Goal: Task Accomplishment & Management: Complete application form

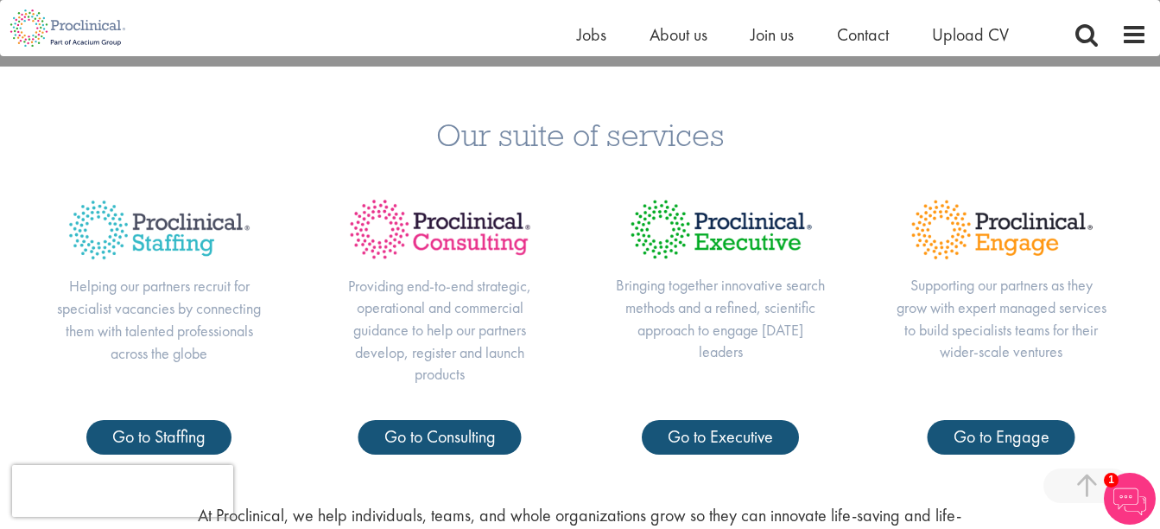
scroll to position [605, 0]
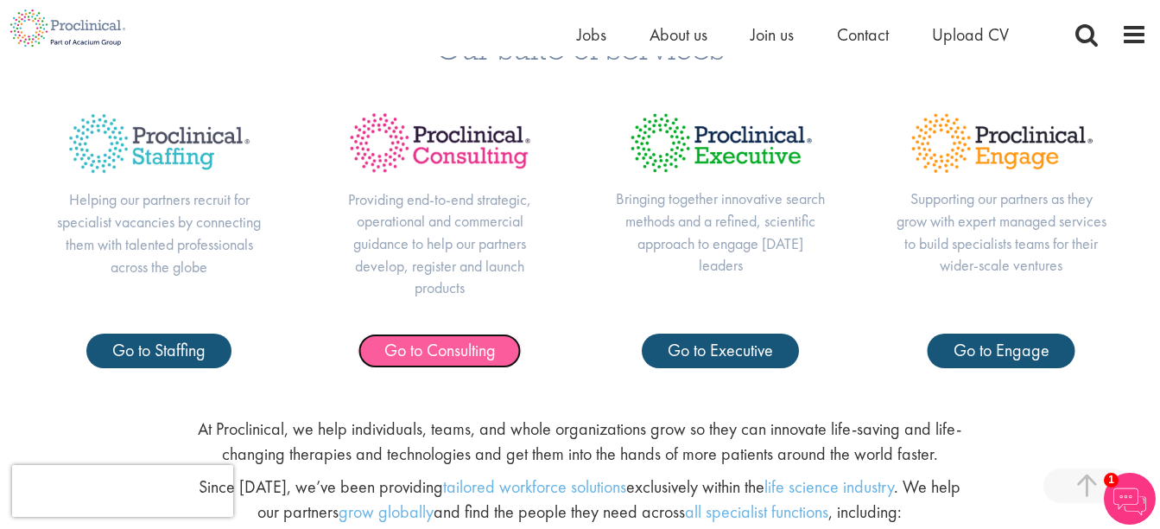
click at [418, 348] on span "Go to Consulting" at bounding box center [439, 350] width 111 height 22
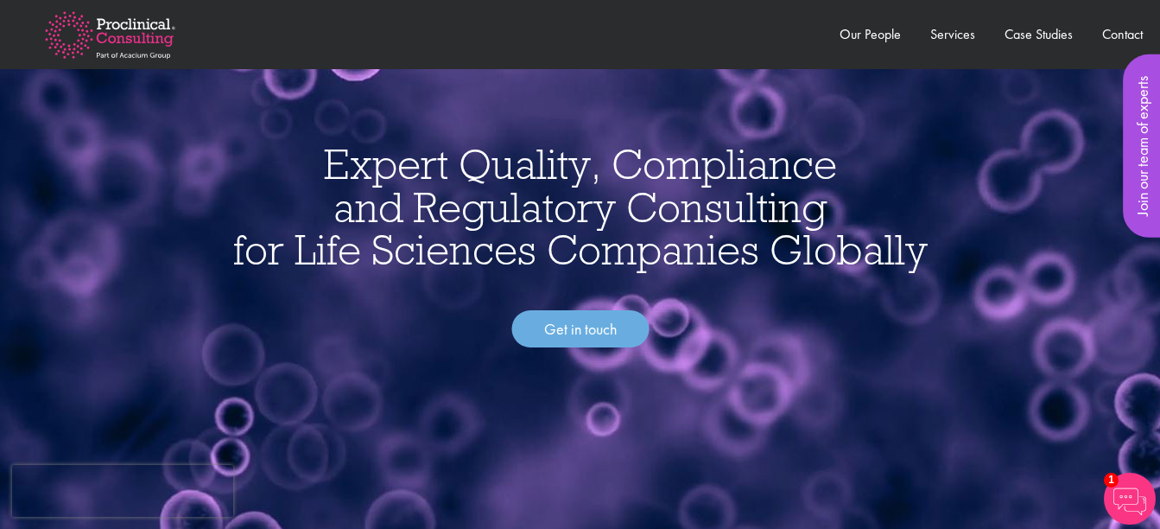
scroll to position [86, 0]
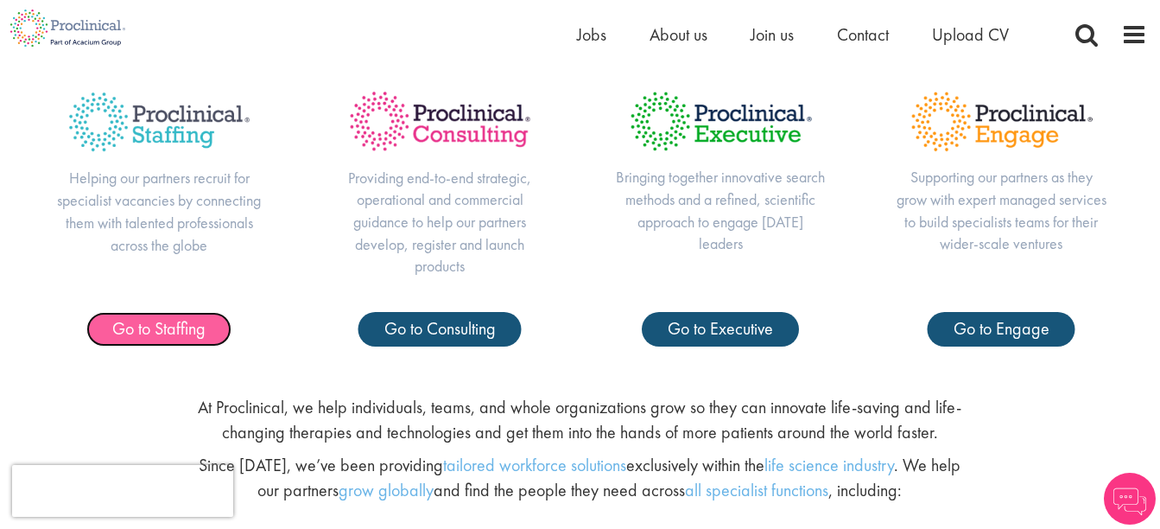
drag, startPoint x: 0, startPoint y: 0, endPoint x: 174, endPoint y: 323, distance: 367.2
click at [174, 323] on span "Go to Staffing" at bounding box center [158, 328] width 93 height 22
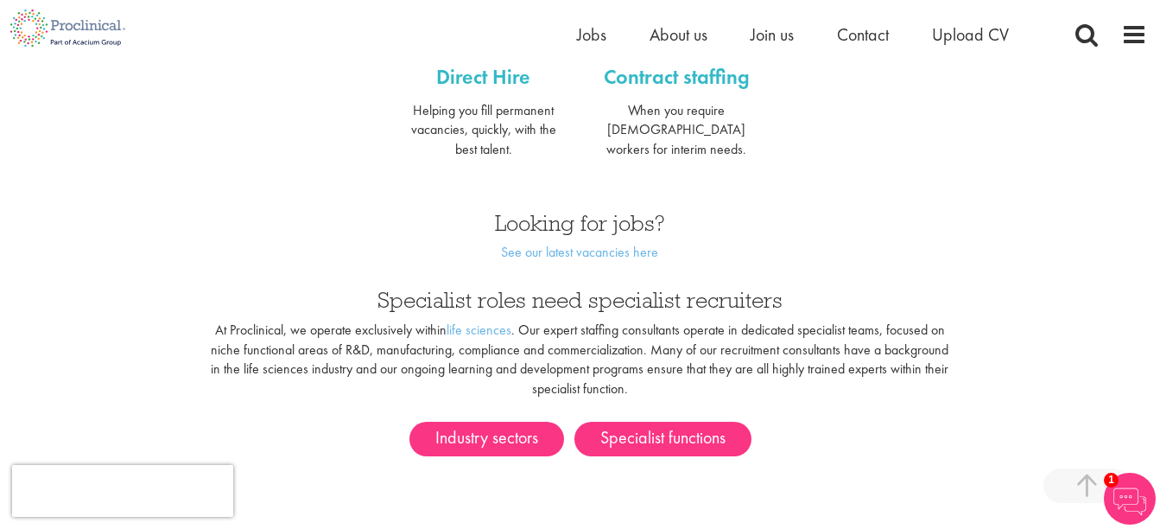
scroll to position [864, 0]
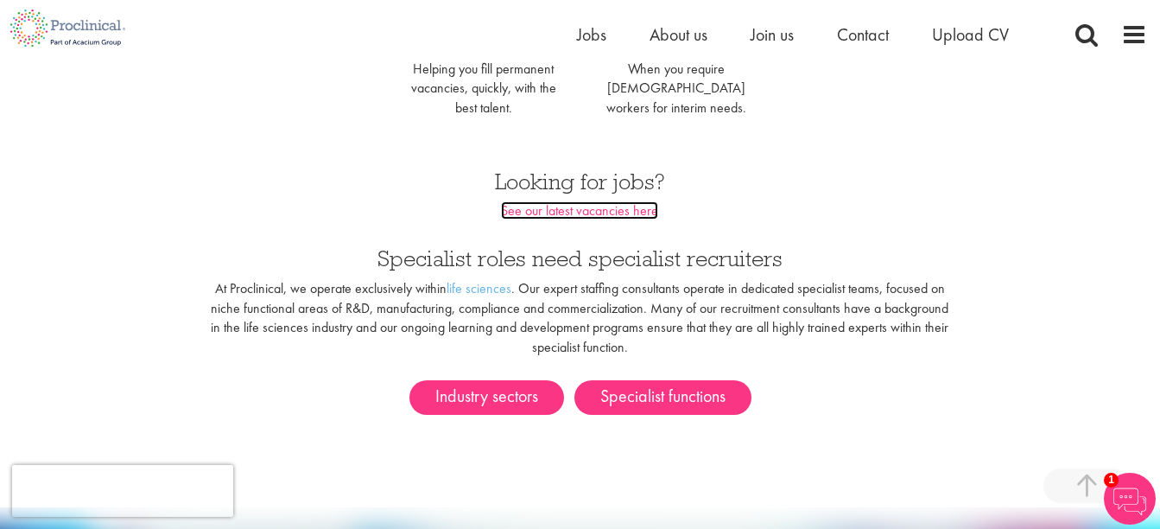
click at [547, 201] on link "See our latest vacancies here" at bounding box center [579, 210] width 157 height 18
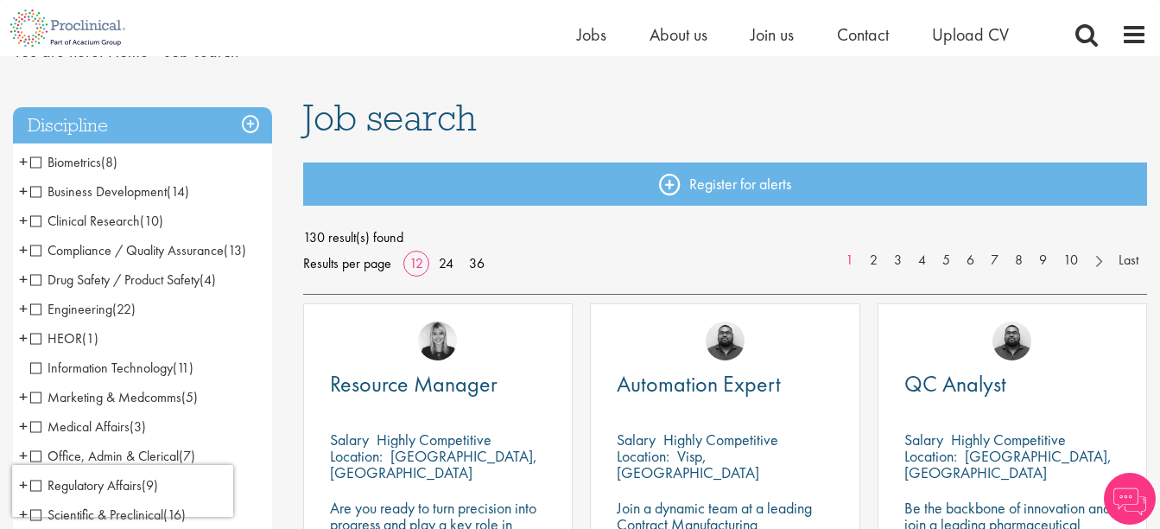
scroll to position [173, 0]
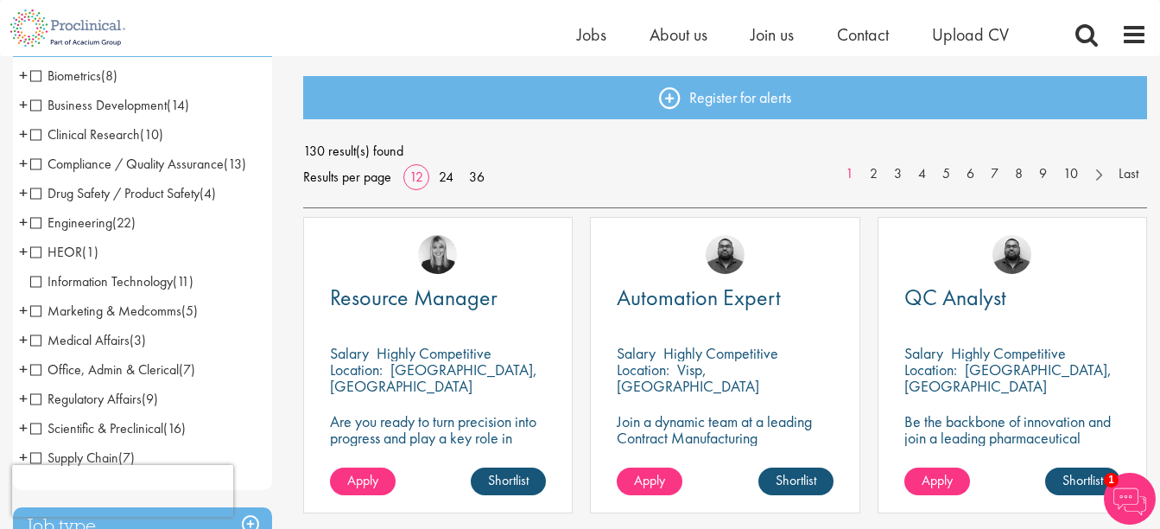
click at [28, 311] on li "Marketing & Medcomms (5) - + Marketing (2) Medical Communications (2) Medical W…" at bounding box center [142, 310] width 259 height 29
click at [35, 311] on span "Marketing & Medcomms" at bounding box center [105, 310] width 151 height 18
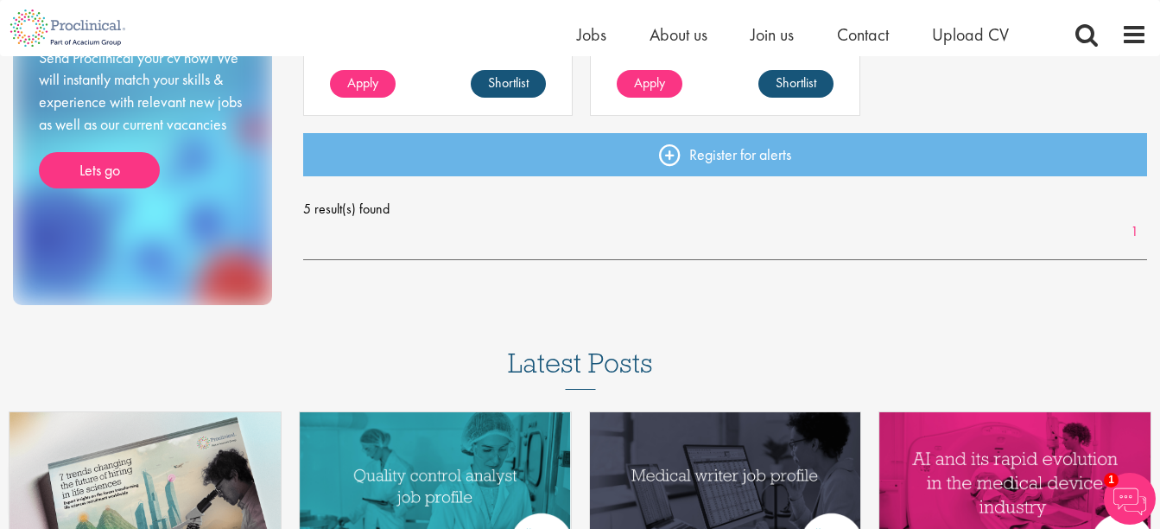
scroll to position [777, 0]
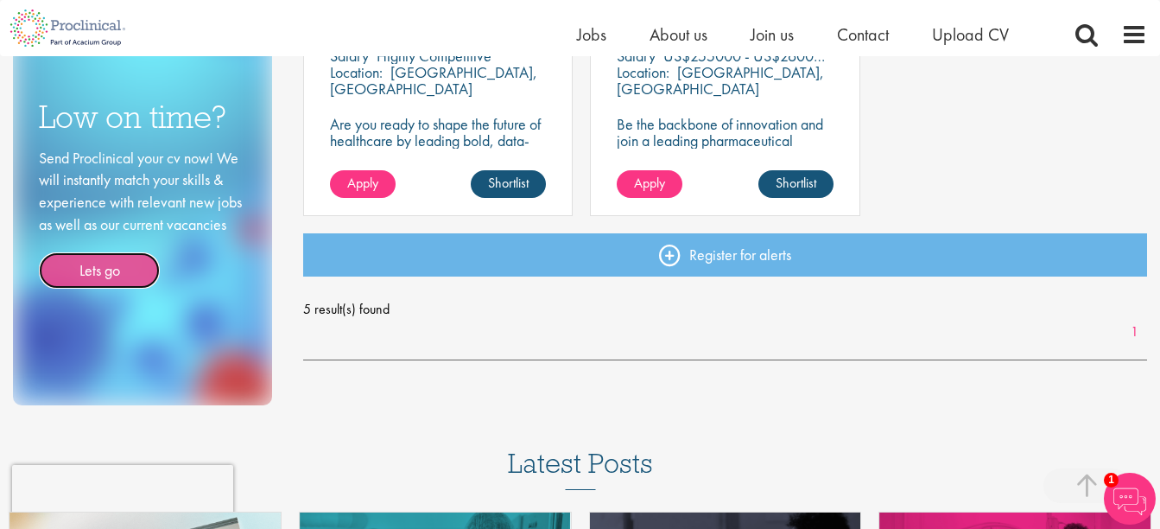
click at [94, 263] on link "Lets go" at bounding box center [99, 270] width 121 height 36
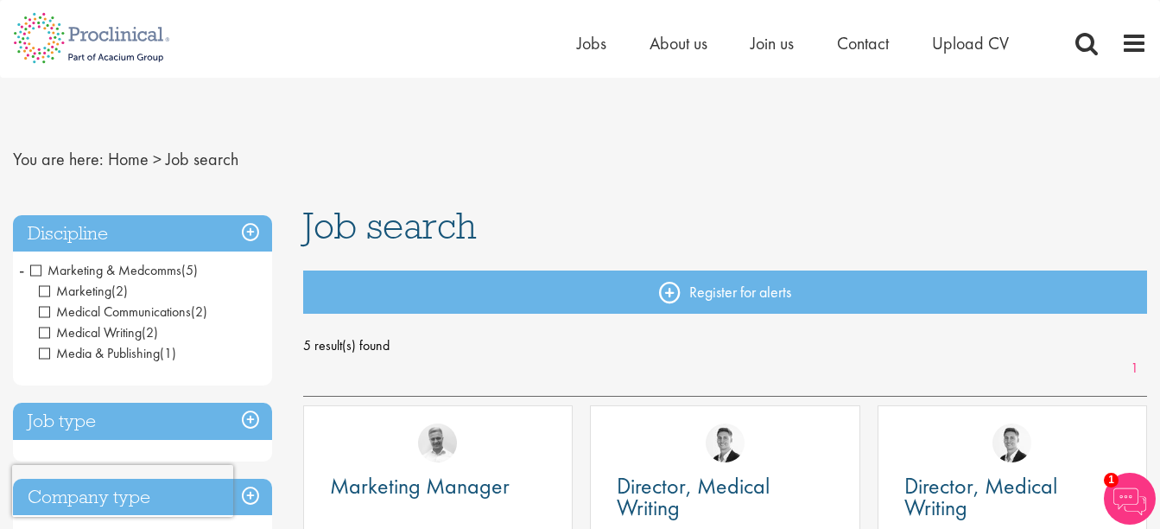
click at [35, 268] on span "Marketing & Medcomms" at bounding box center [105, 270] width 151 height 18
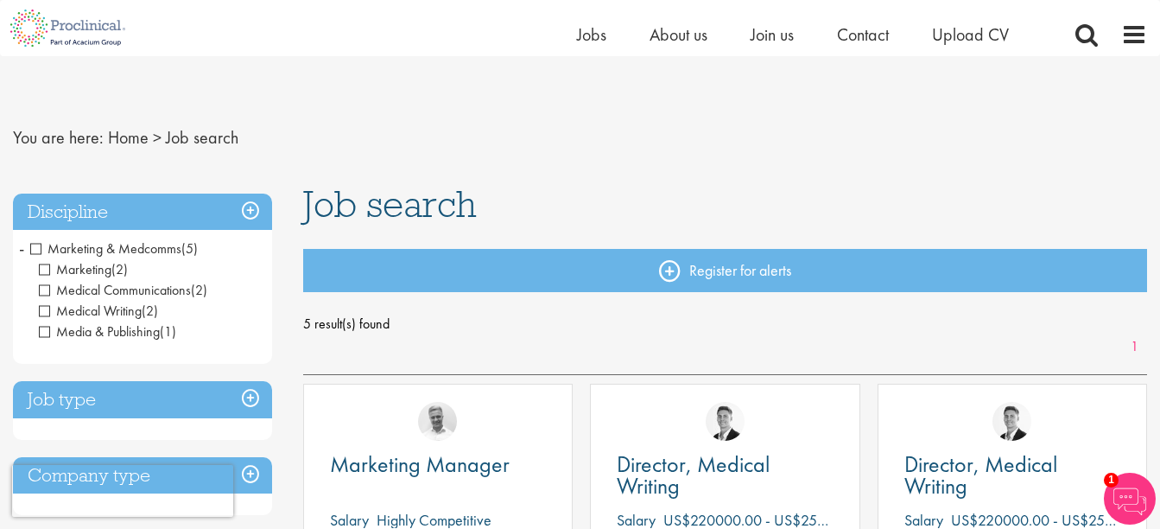
scroll to position [68, 0]
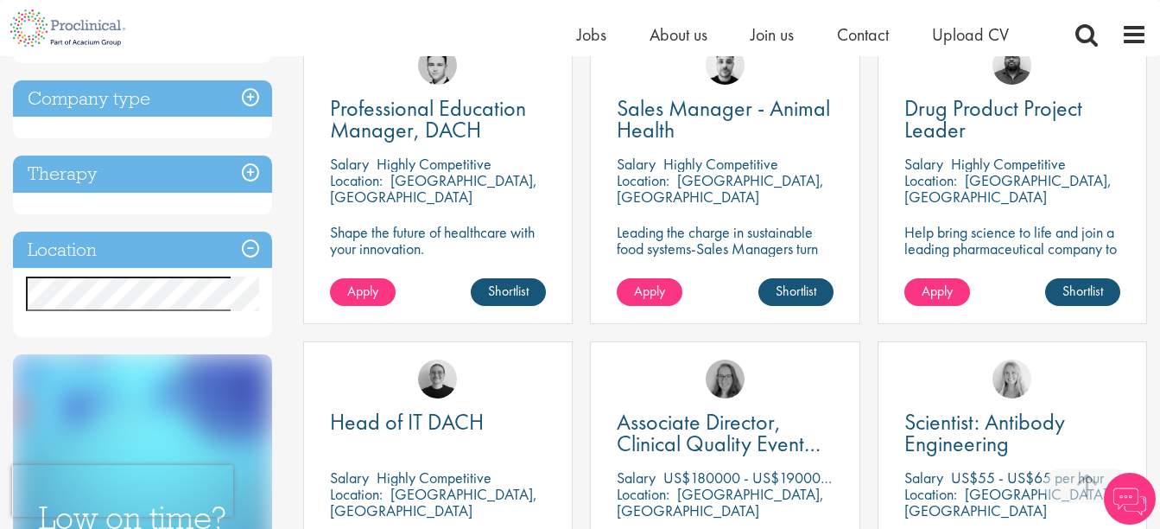
scroll to position [691, 0]
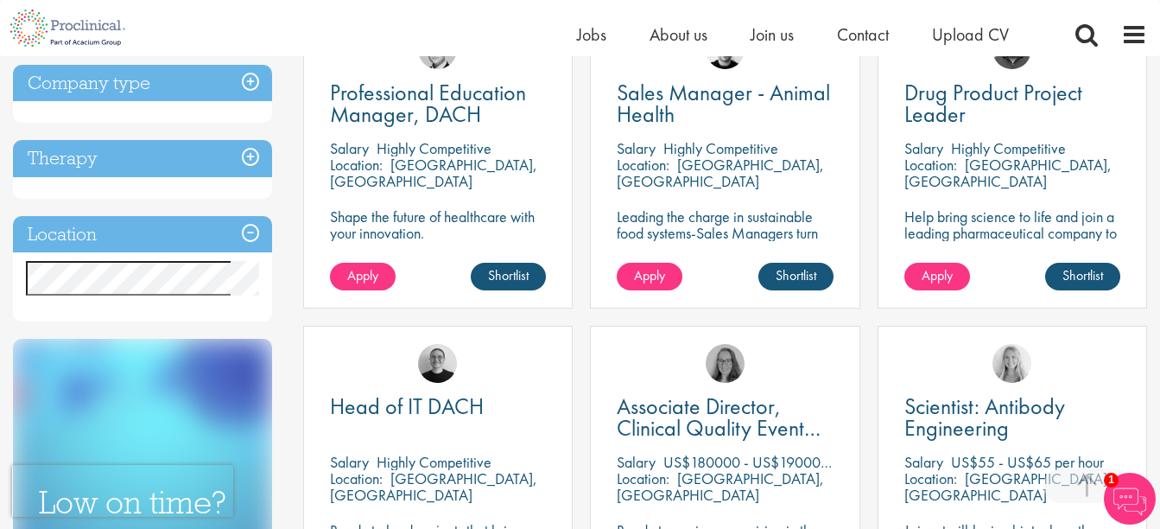
click at [94, 154] on h3 "Therapy" at bounding box center [142, 158] width 259 height 37
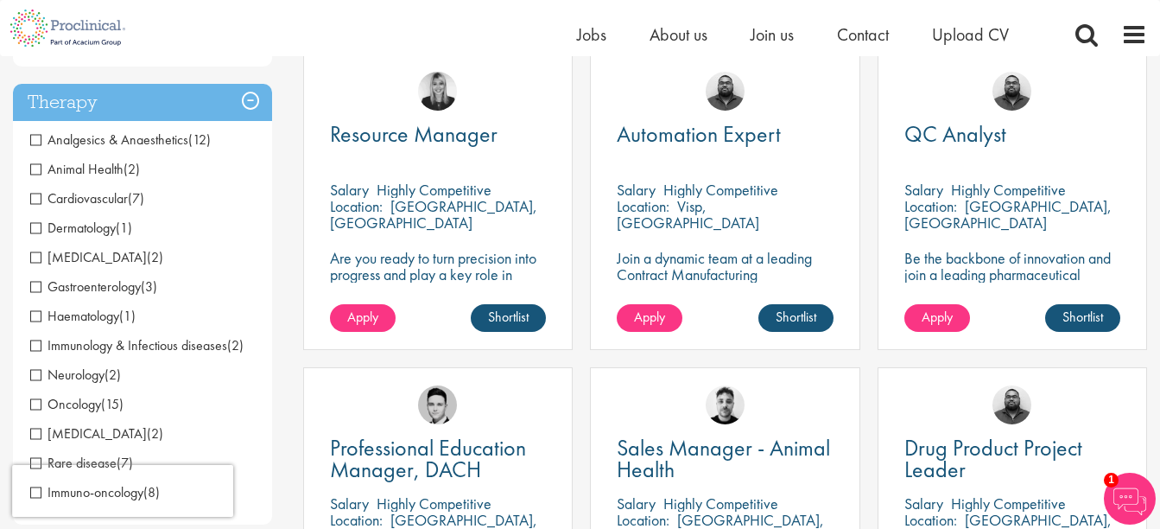
scroll to position [366, 0]
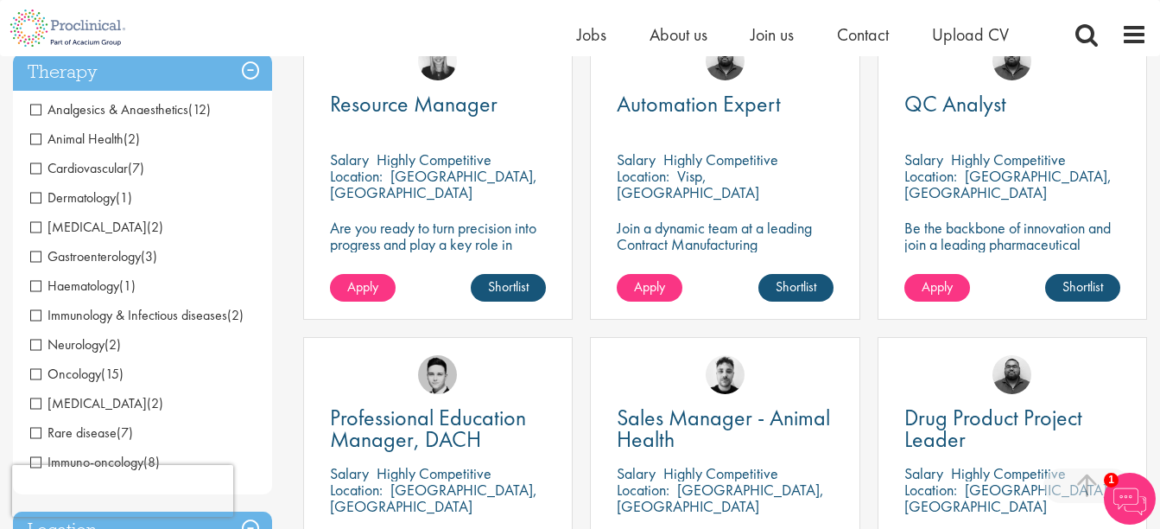
click at [38, 225] on span "[MEDICAL_DATA]" at bounding box center [88, 227] width 117 height 18
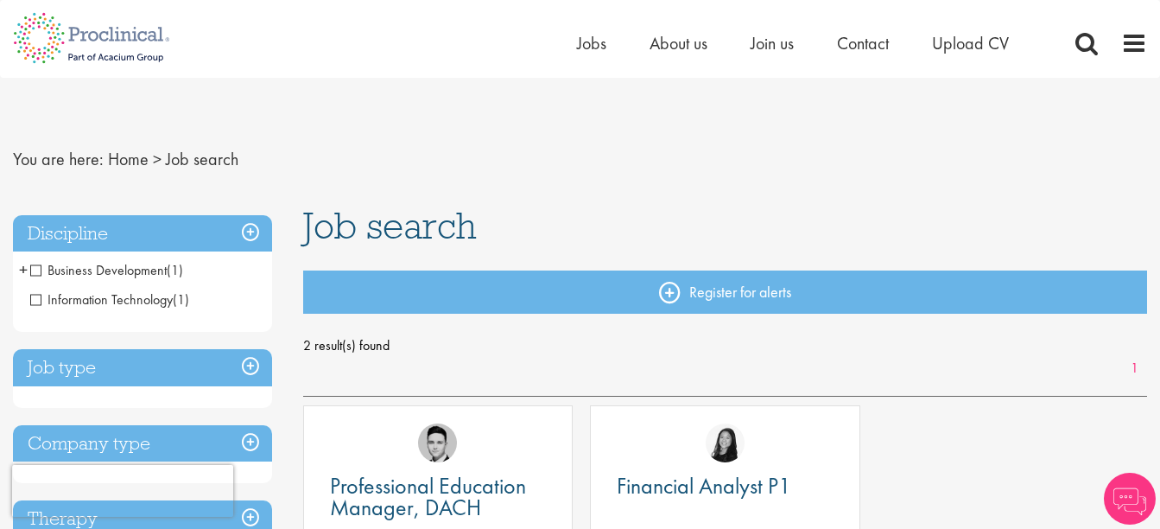
click at [80, 269] on span "Business Development" at bounding box center [98, 270] width 136 height 18
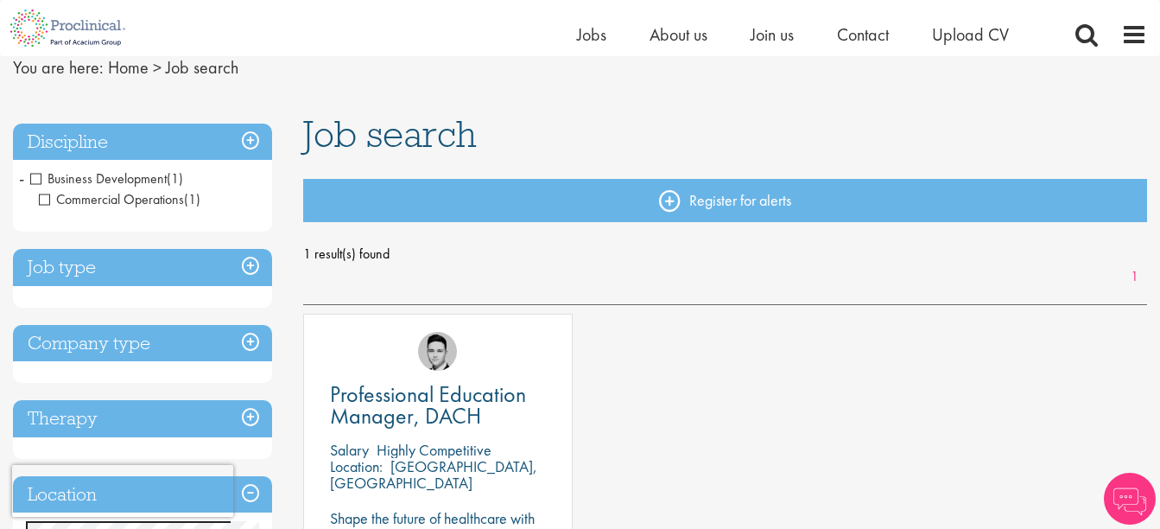
scroll to position [173, 0]
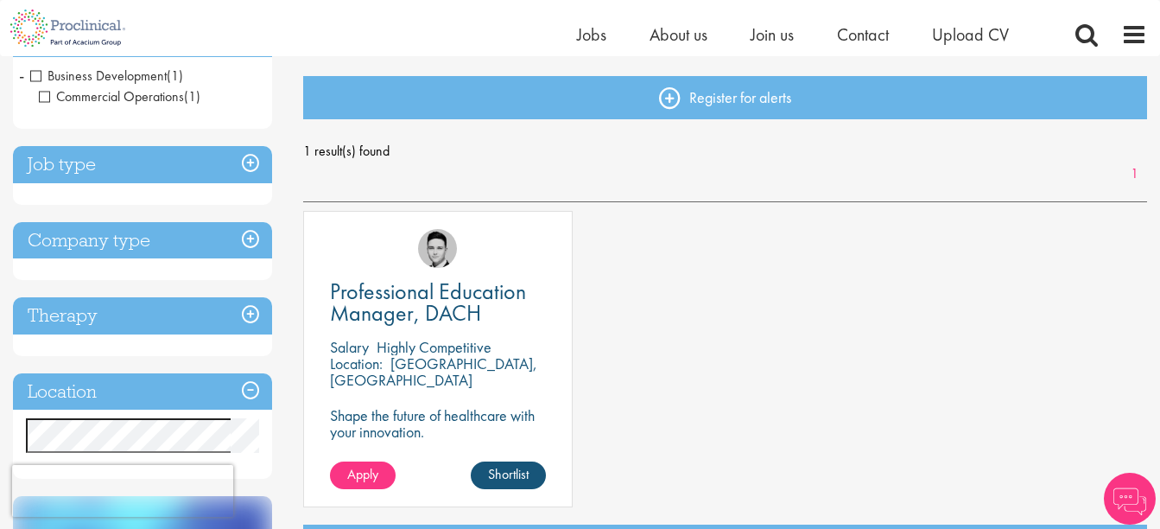
click at [251, 165] on h3 "Job type" at bounding box center [142, 164] width 259 height 37
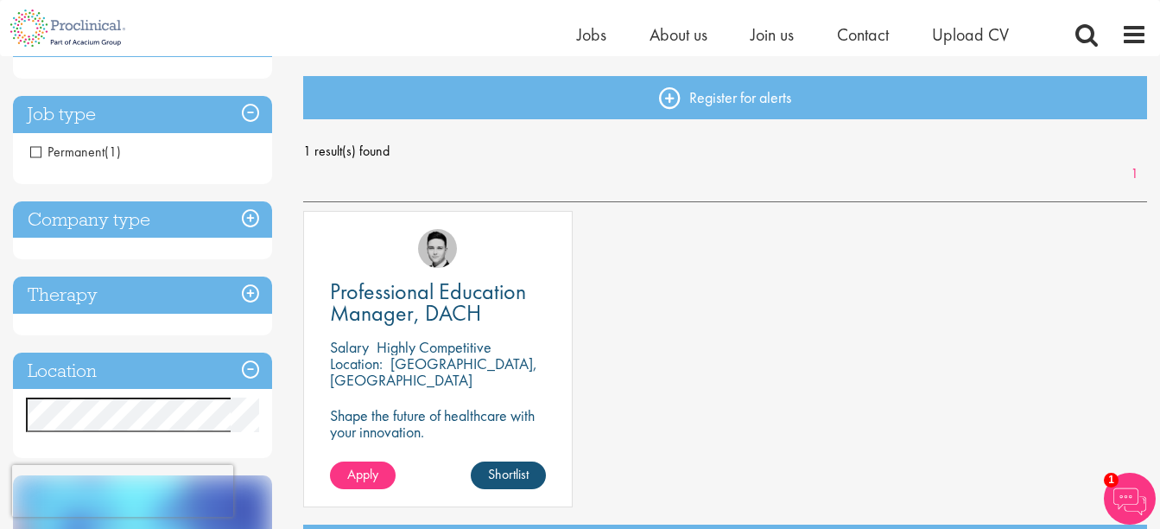
click at [35, 152] on span "Permanent" at bounding box center [67, 152] width 74 height 18
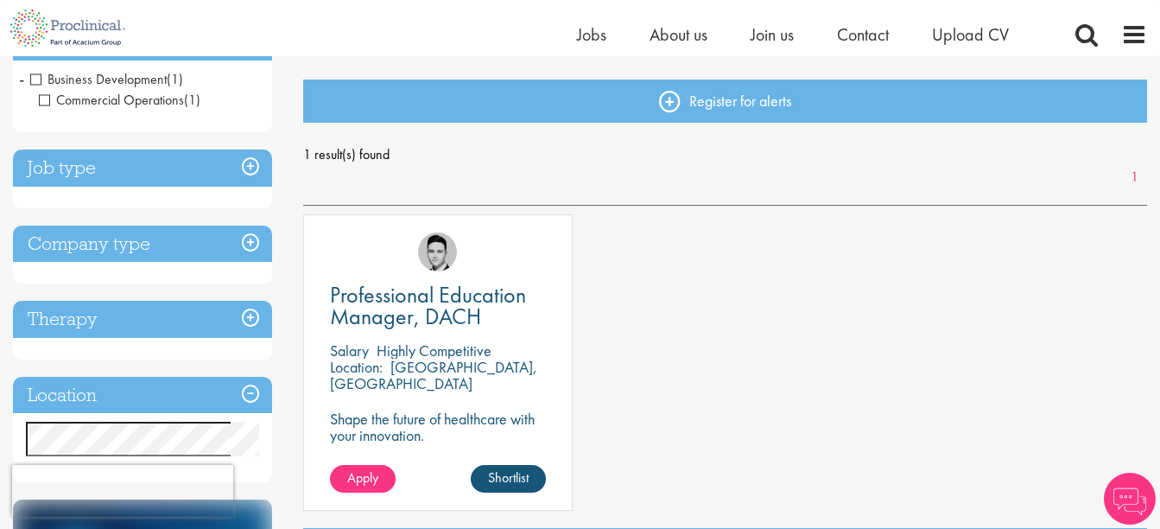
scroll to position [173, 0]
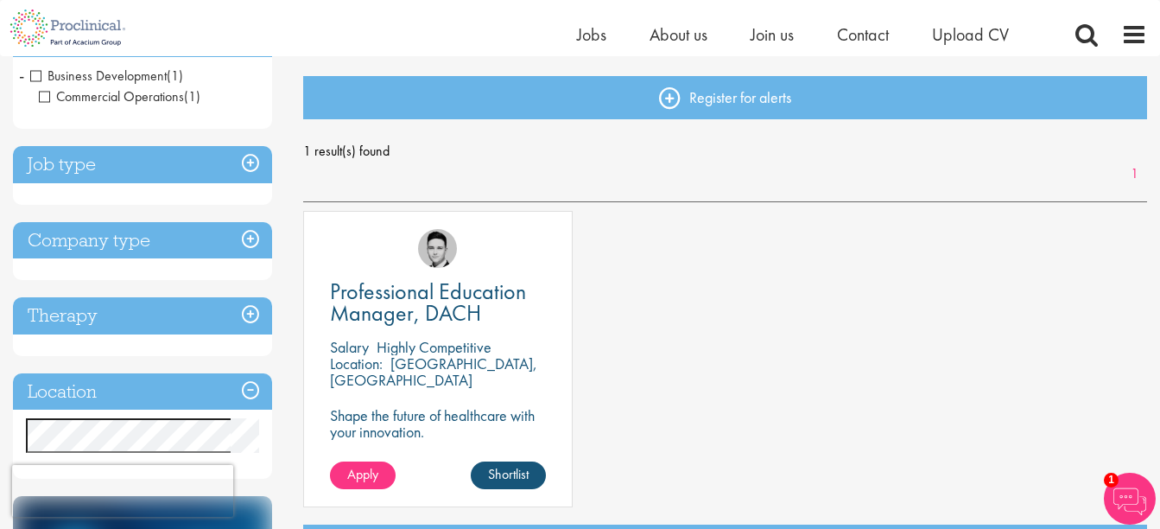
click at [255, 240] on h3 "Company type" at bounding box center [142, 240] width 259 height 37
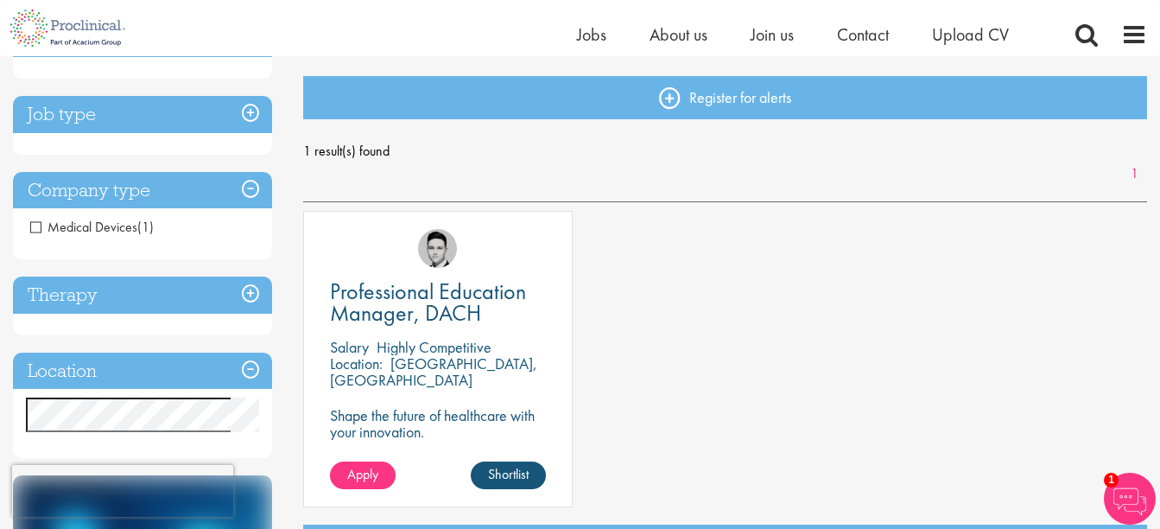
click at [30, 224] on span "Medical Devices" at bounding box center [83, 227] width 107 height 18
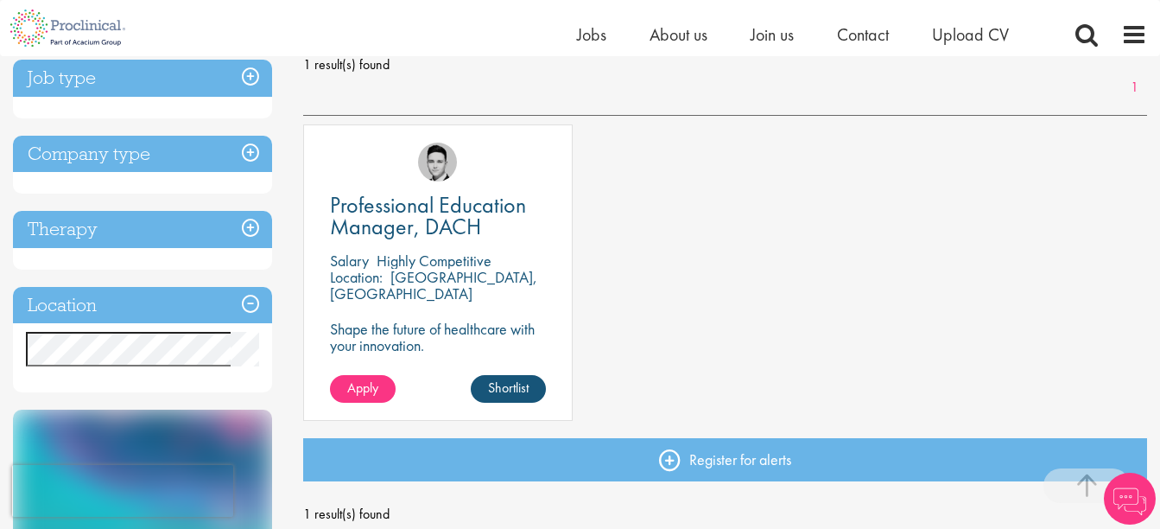
scroll to position [346, 0]
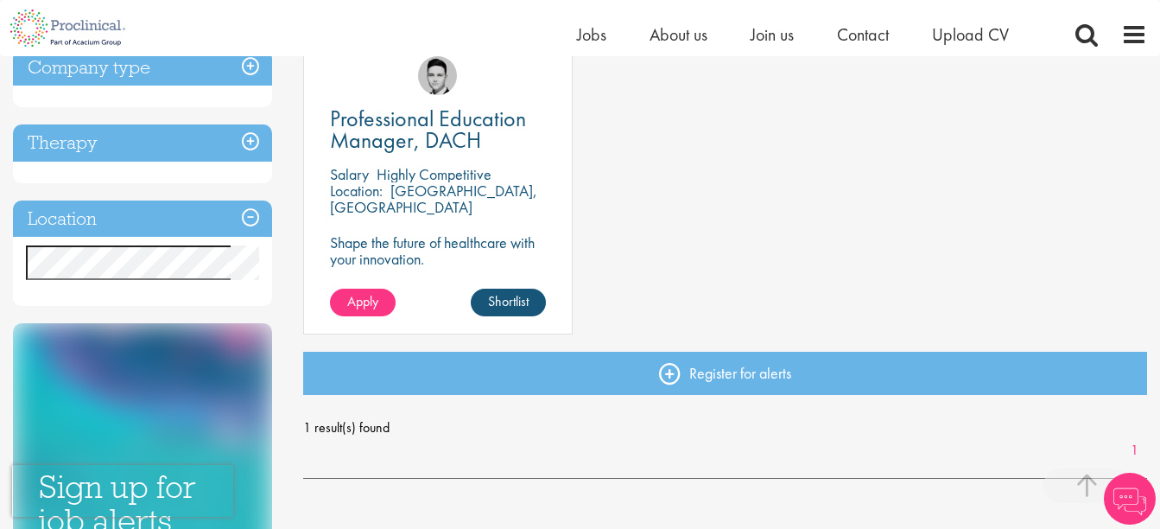
click at [154, 262] on div "Discipline Business Development (1) - + Commercial Operations (1) Job type Perm…" at bounding box center [142, 77] width 259 height 459
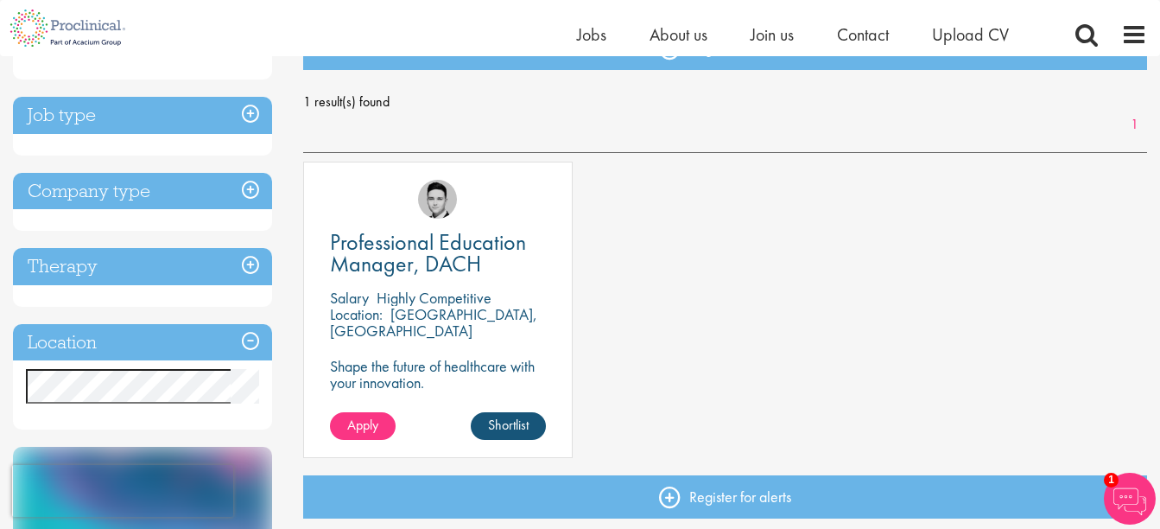
scroll to position [259, 0]
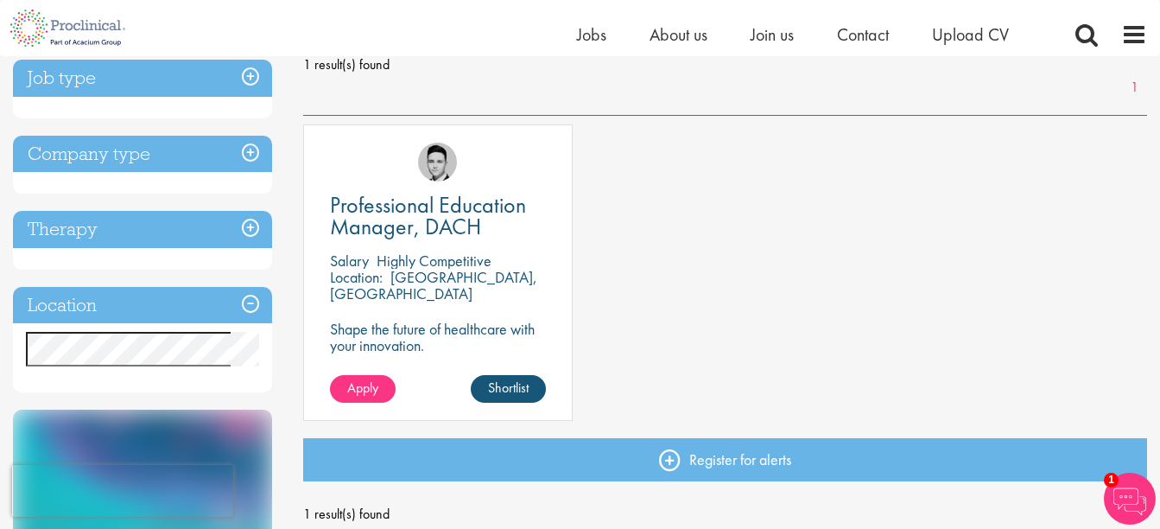
click at [253, 226] on h3 "Therapy" at bounding box center [142, 229] width 259 height 37
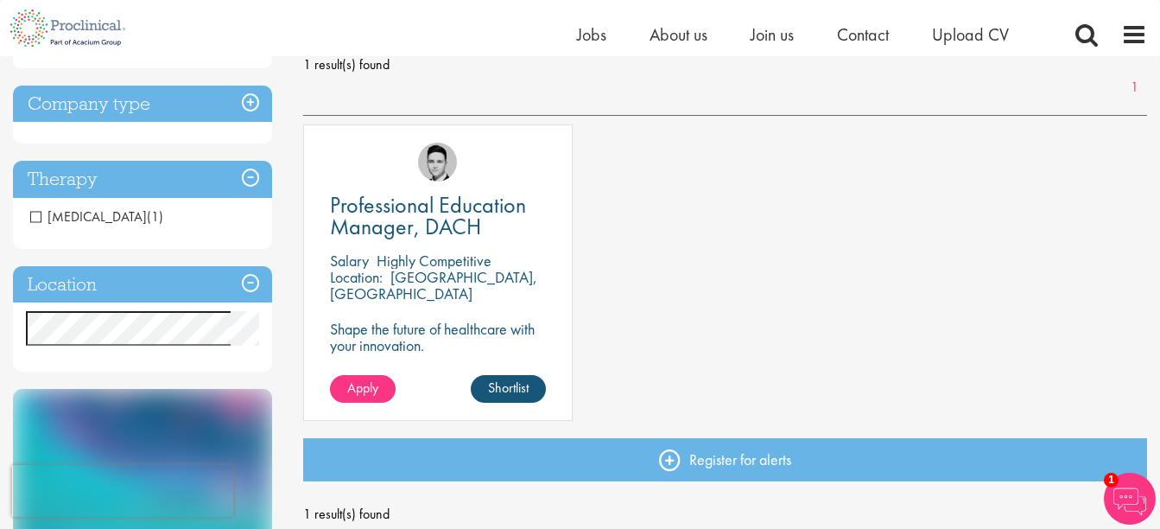
click at [244, 97] on h3 "Company type" at bounding box center [142, 104] width 259 height 37
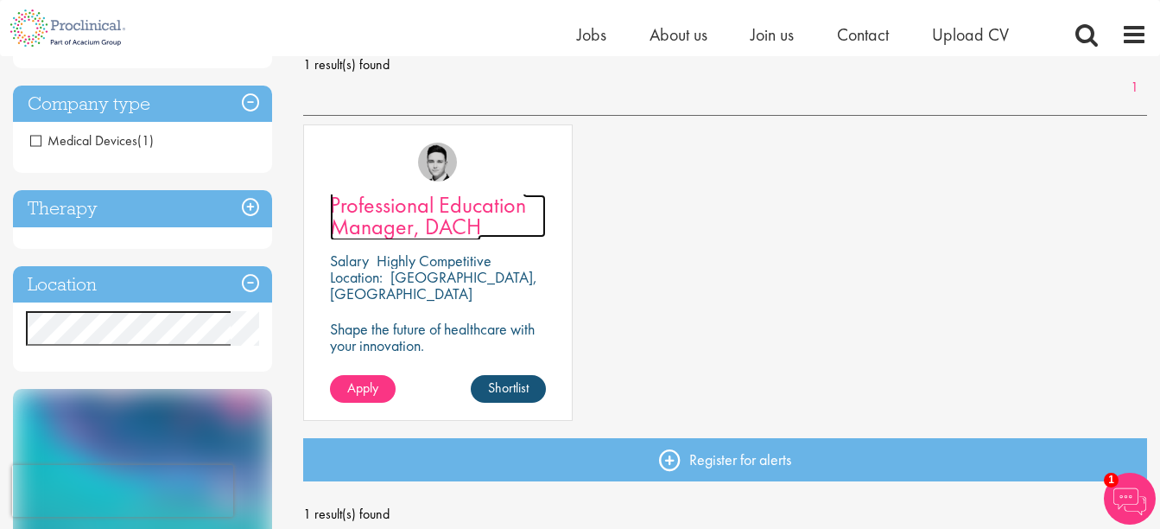
click at [388, 226] on span "Professional Education Manager, DACH" at bounding box center [428, 215] width 196 height 51
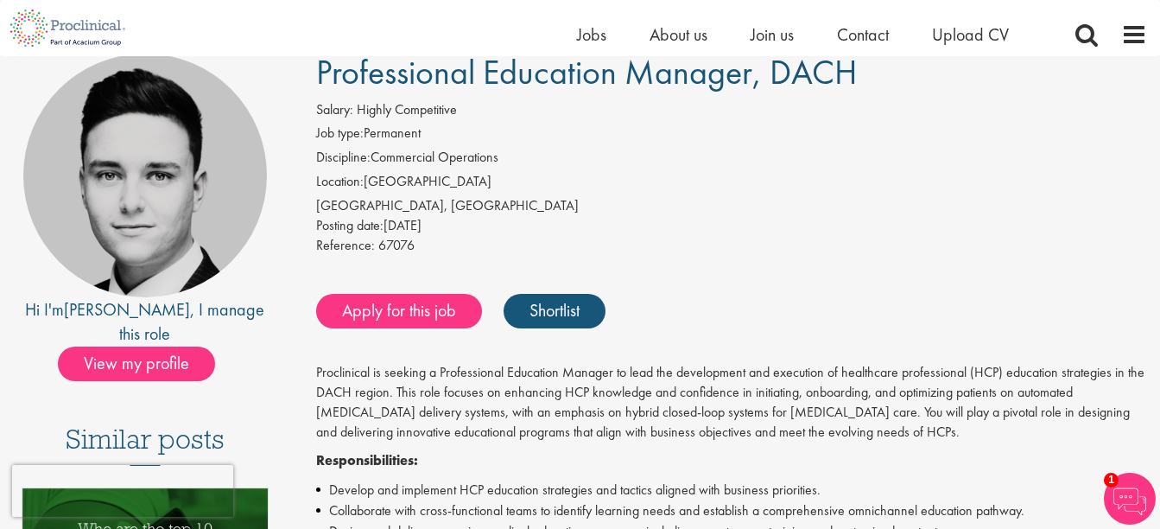
scroll to position [173, 0]
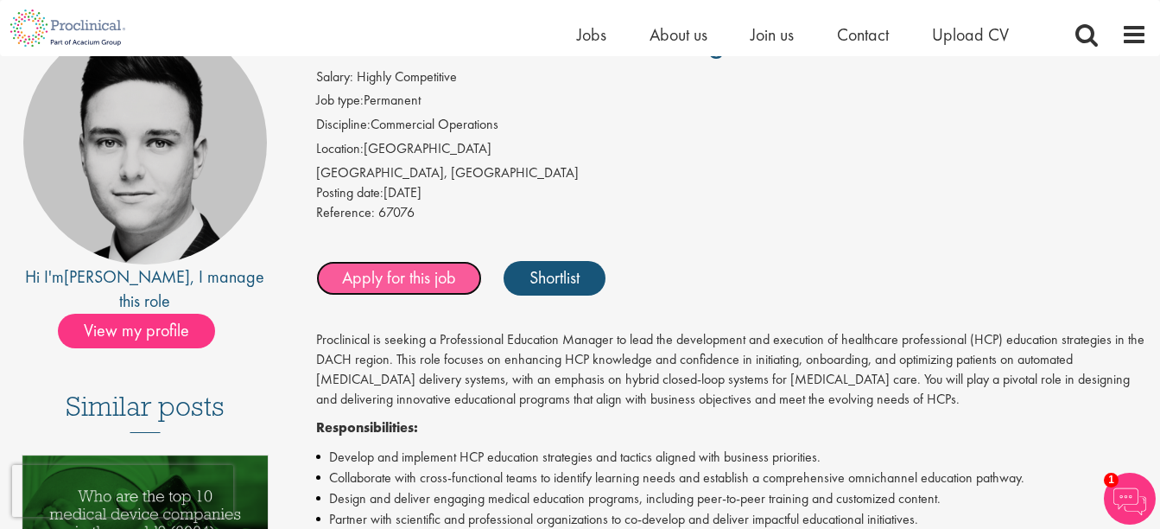
click at [403, 283] on link "Apply for this job" at bounding box center [399, 278] width 166 height 35
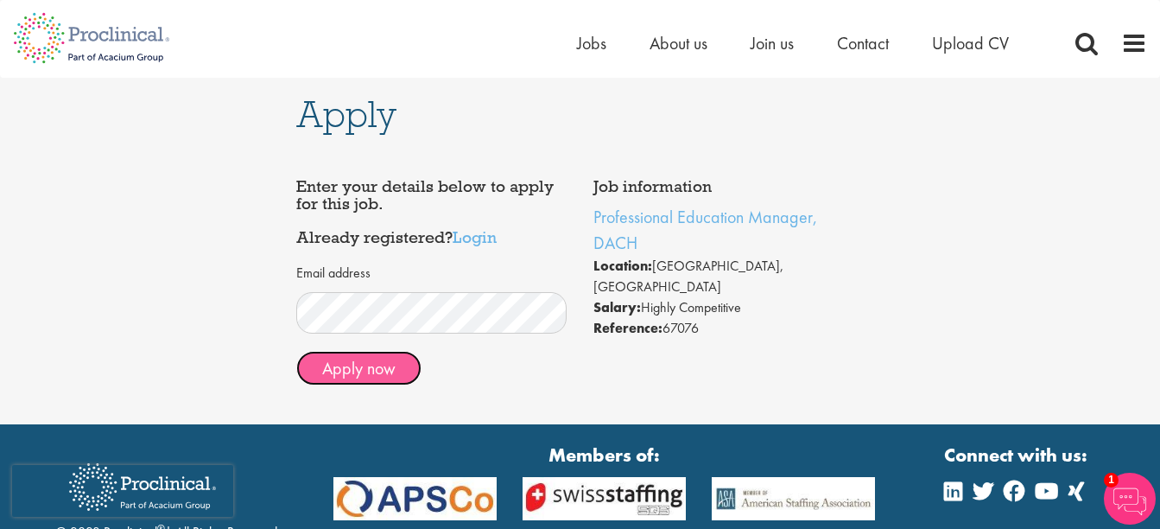
click at [361, 374] on button "Apply now" at bounding box center [358, 368] width 125 height 35
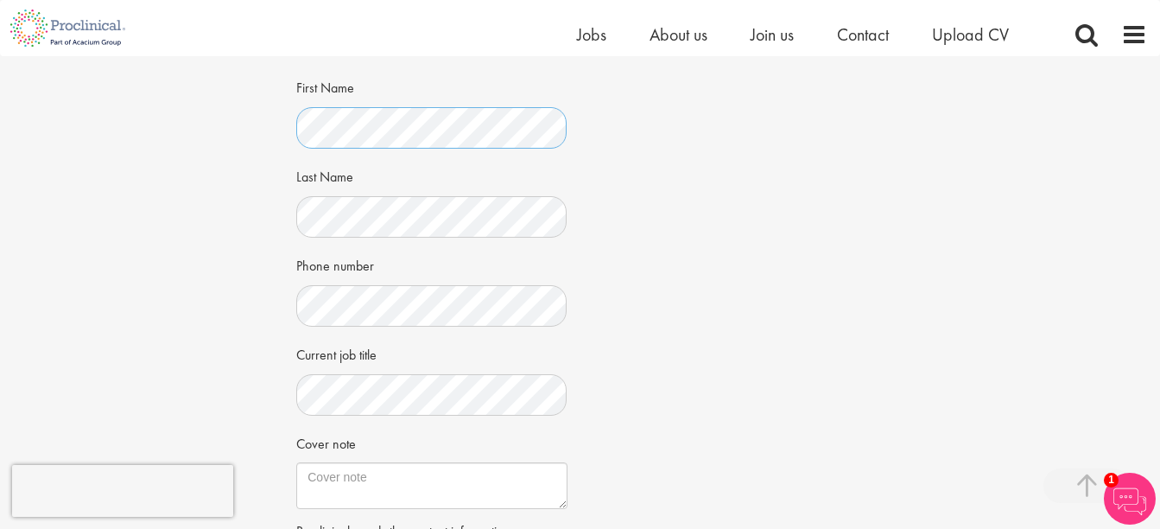
scroll to position [346, 0]
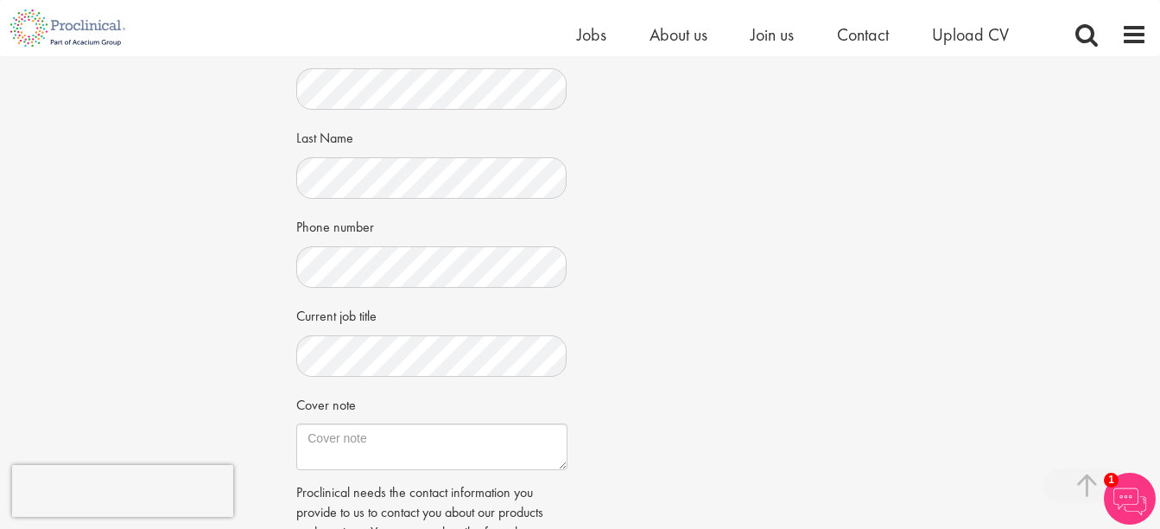
click at [707, 326] on div "Job information Professional Education Manager, DACH Location: Hamburg, Germany…" at bounding box center [579, 239] width 593 height 875
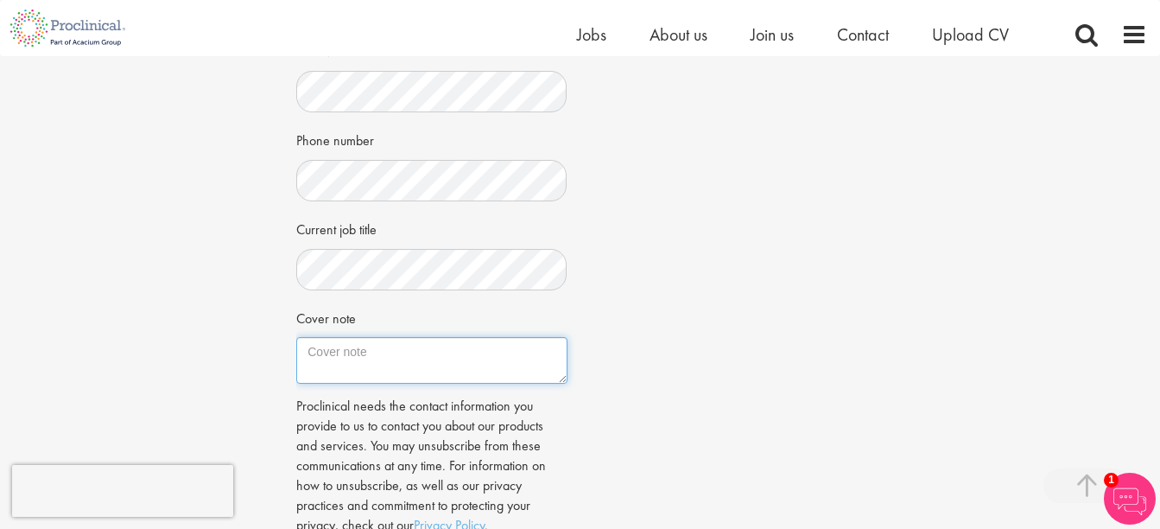
click at [390, 360] on textarea "Cover note" at bounding box center [431, 360] width 270 height 47
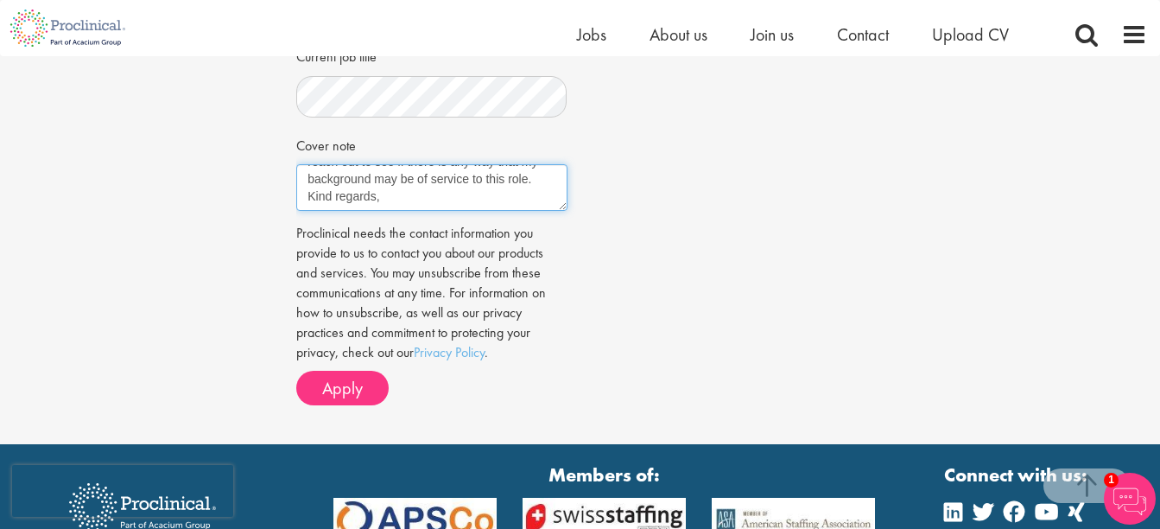
scroll to position [121, 0]
type textarea "Dear Proclinical I have many years of experience in Medical Device marketing, s…"
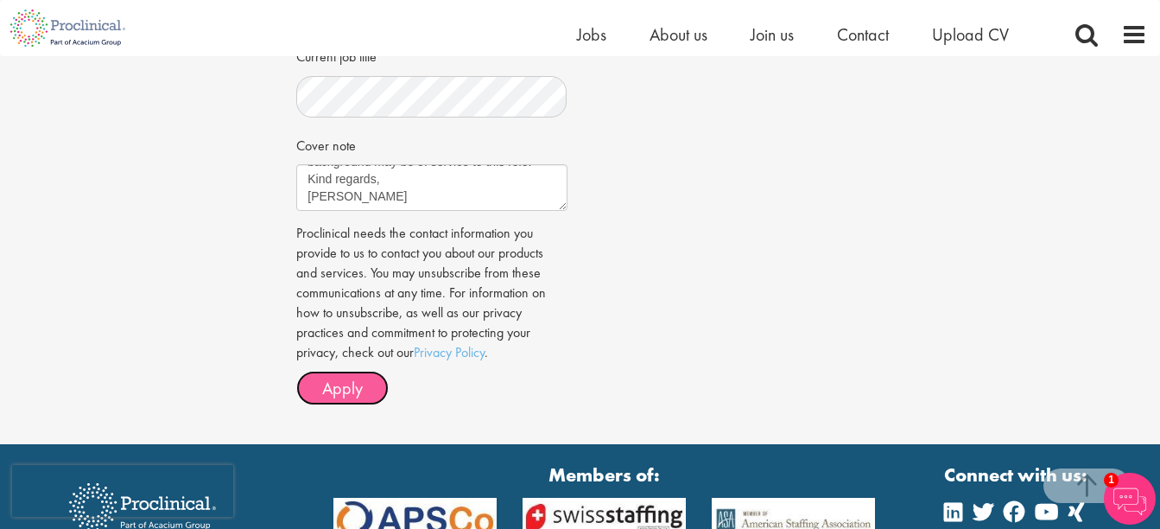
click at [340, 377] on span "Apply" at bounding box center [342, 388] width 41 height 22
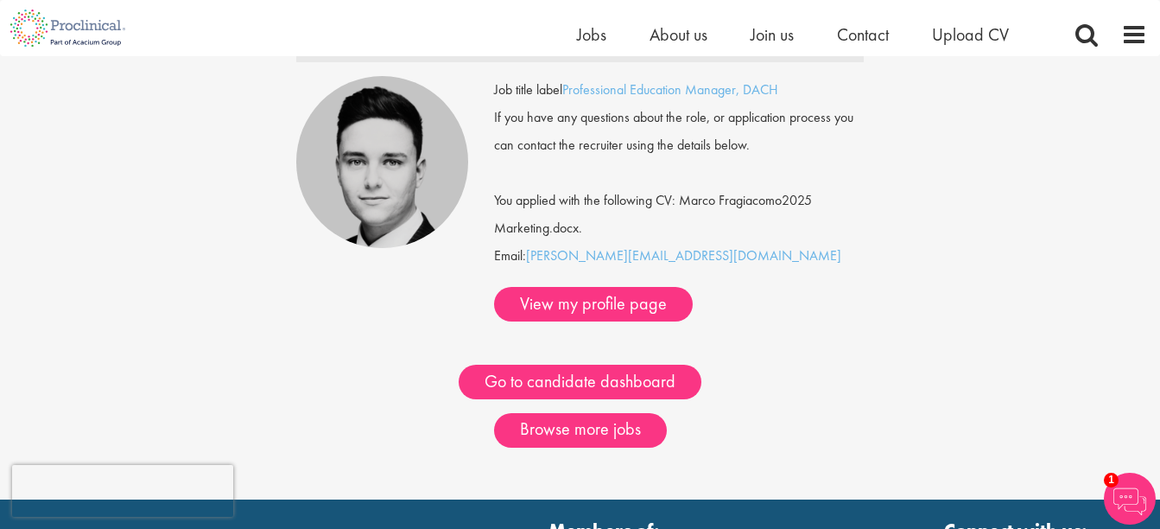
scroll to position [86, 0]
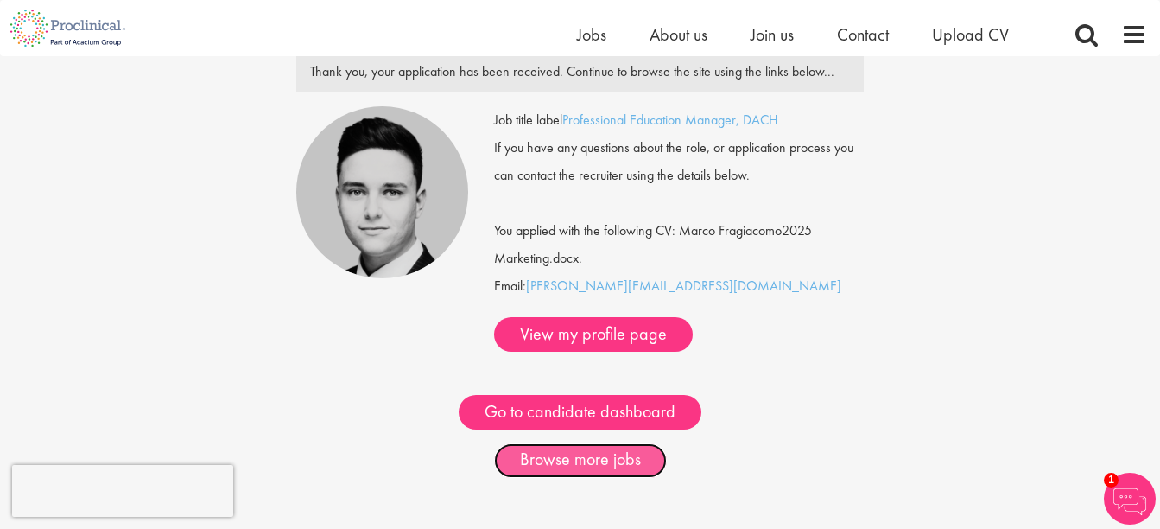
click at [554, 443] on link "Browse more jobs" at bounding box center [580, 460] width 173 height 35
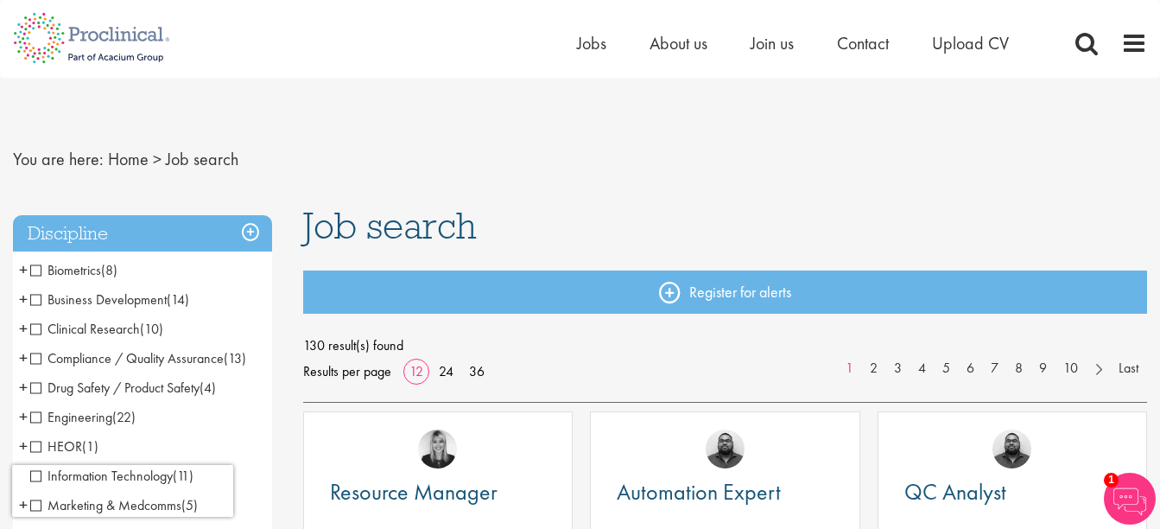
click at [37, 295] on span "Business Development" at bounding box center [98, 299] width 136 height 18
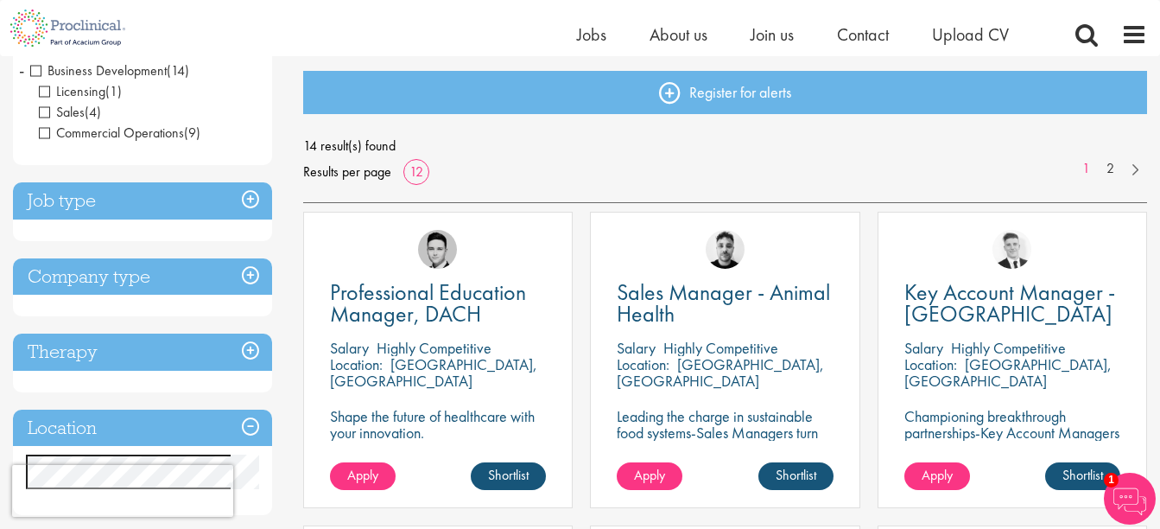
scroll to position [173, 0]
